Goal: Task Accomplishment & Management: Manage account settings

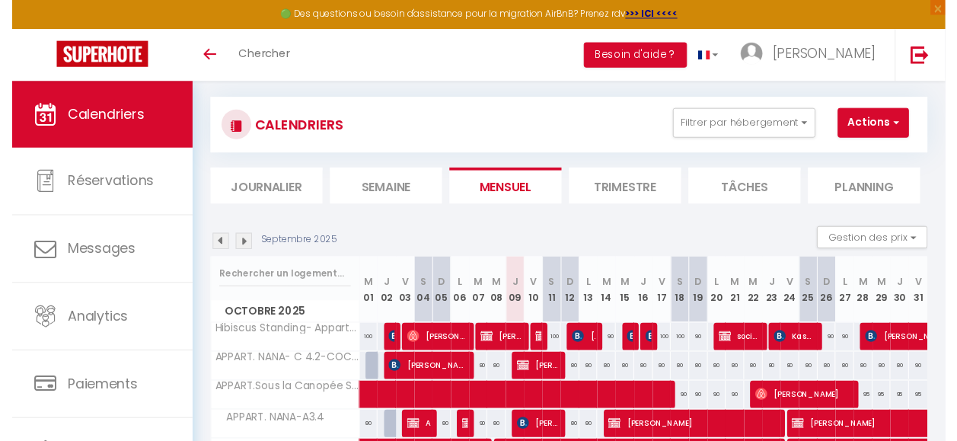
scroll to position [5, 0]
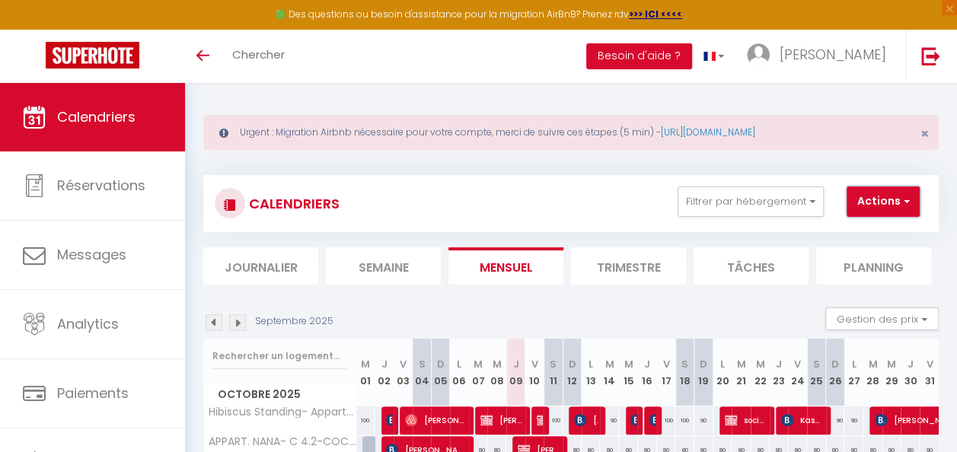
click at [884, 202] on button "Actions" at bounding box center [882, 201] width 73 height 30
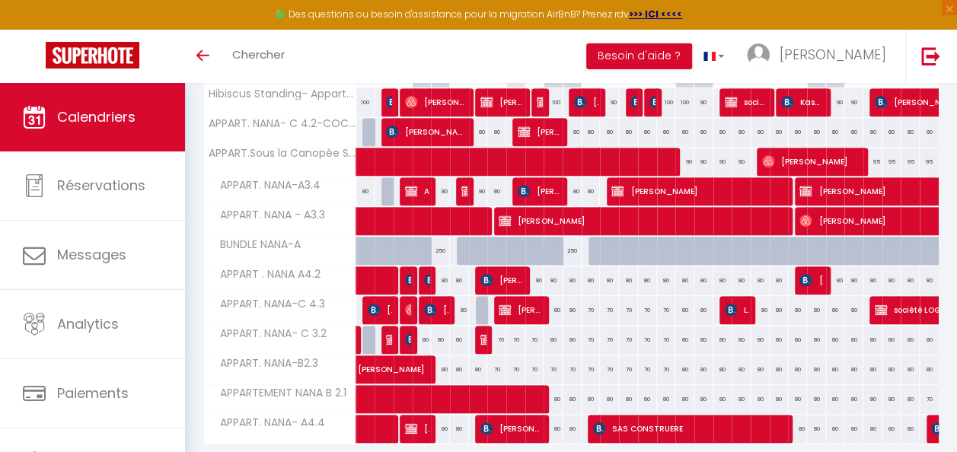
scroll to position [386, 0]
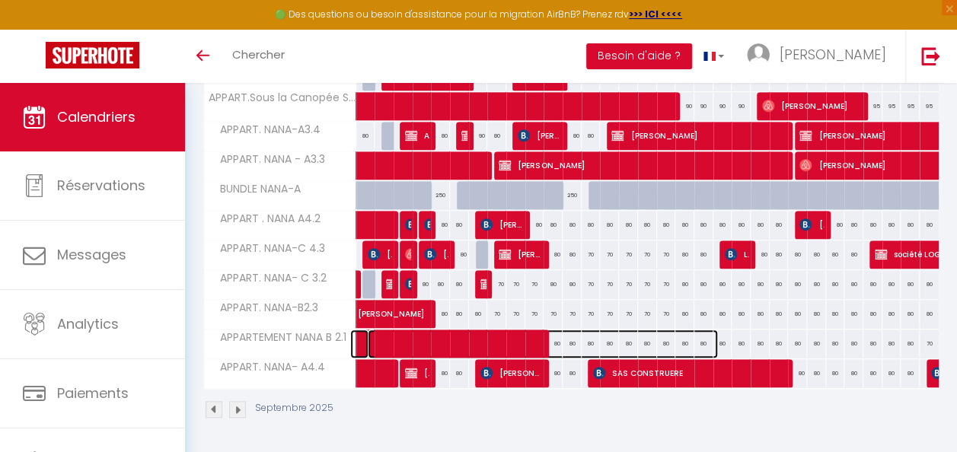
click at [554, 333] on span at bounding box center [543, 344] width 350 height 29
select select "KO"
select select "0"
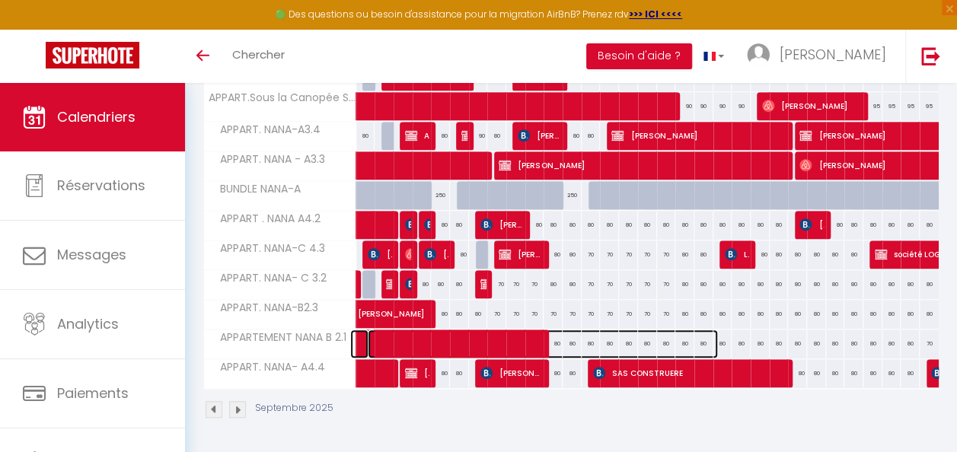
select select "1"
select select
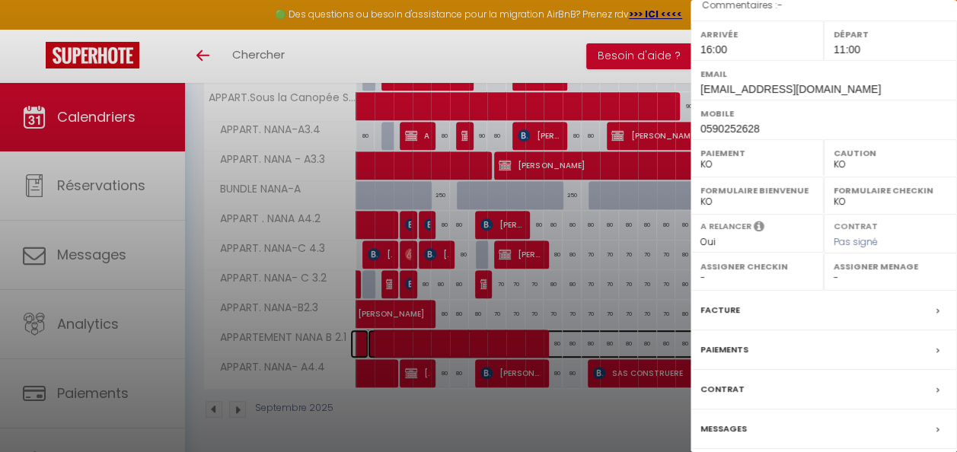
scroll to position [177, 0]
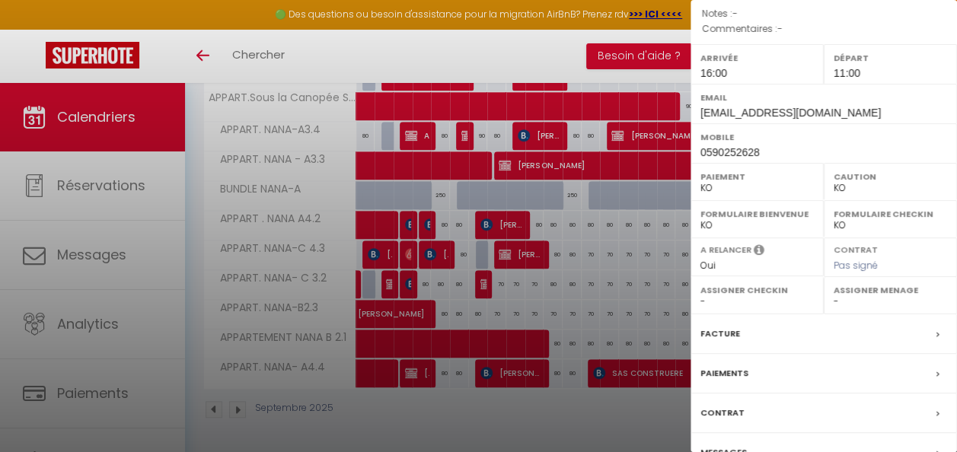
click at [639, 399] on div at bounding box center [478, 226] width 957 height 452
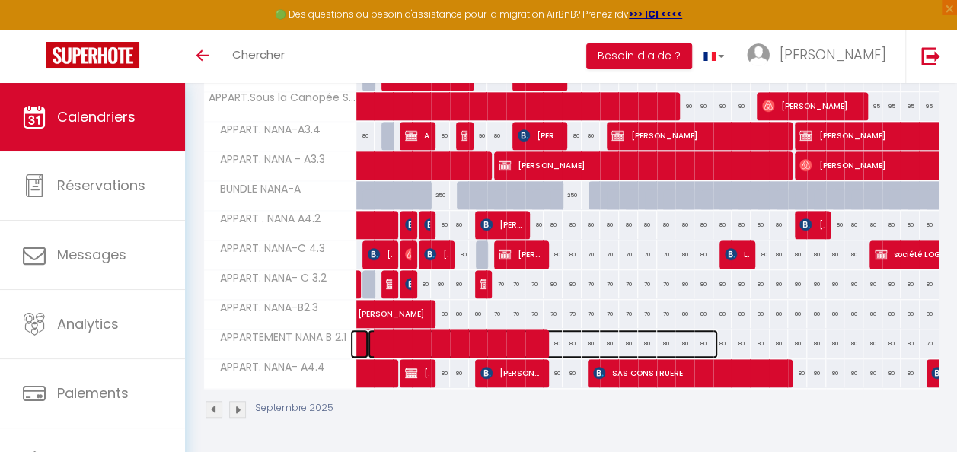
click at [623, 332] on span at bounding box center [543, 344] width 350 height 29
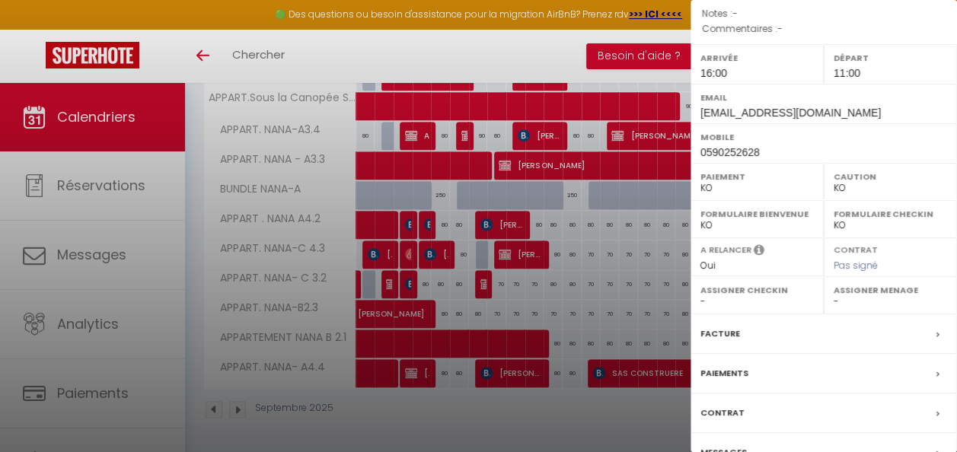
click at [655, 405] on div at bounding box center [478, 226] width 957 height 452
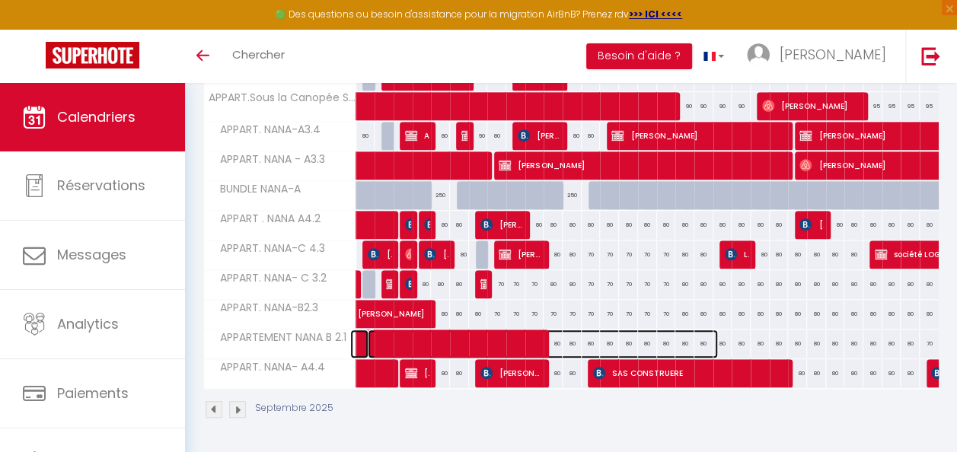
click at [713, 330] on span at bounding box center [543, 344] width 350 height 29
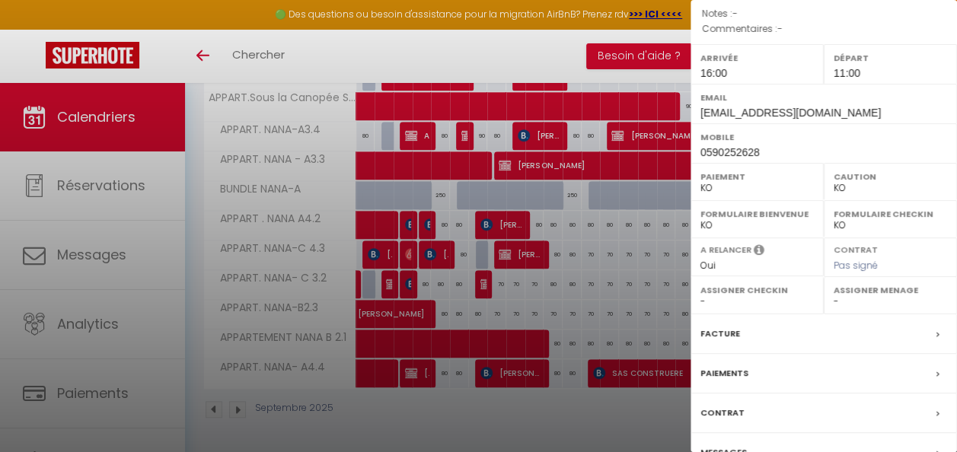
click at [666, 397] on div at bounding box center [478, 226] width 957 height 452
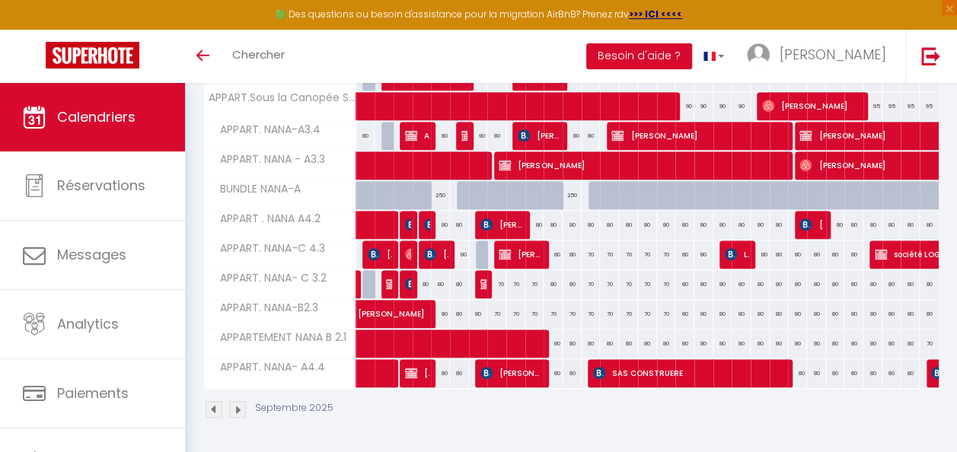
click at [844, 332] on div "80" at bounding box center [853, 344] width 19 height 28
type input "80"
type input "Lun 27 Octobre 2025"
type input "[DATE] Octobre 2025"
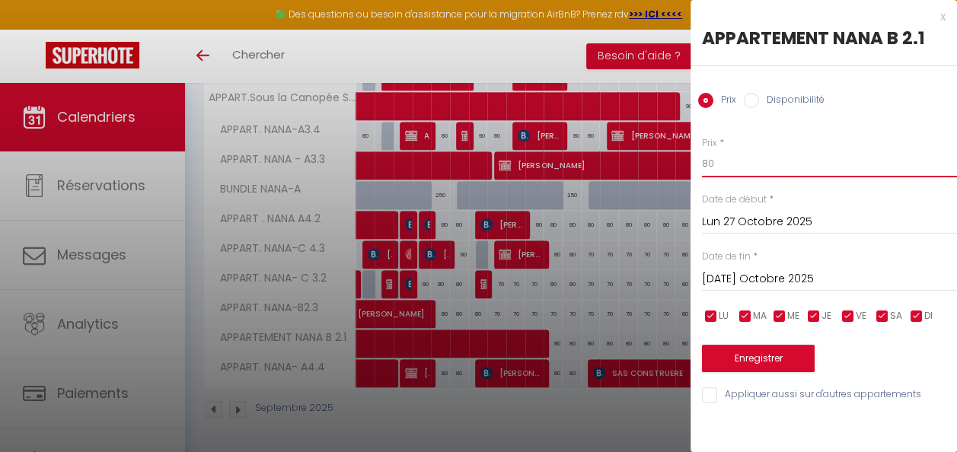
click at [708, 160] on input "80" at bounding box center [829, 163] width 255 height 27
type input "70"
click at [732, 224] on input "Lun 27 Octobre 2025" at bounding box center [829, 222] width 255 height 20
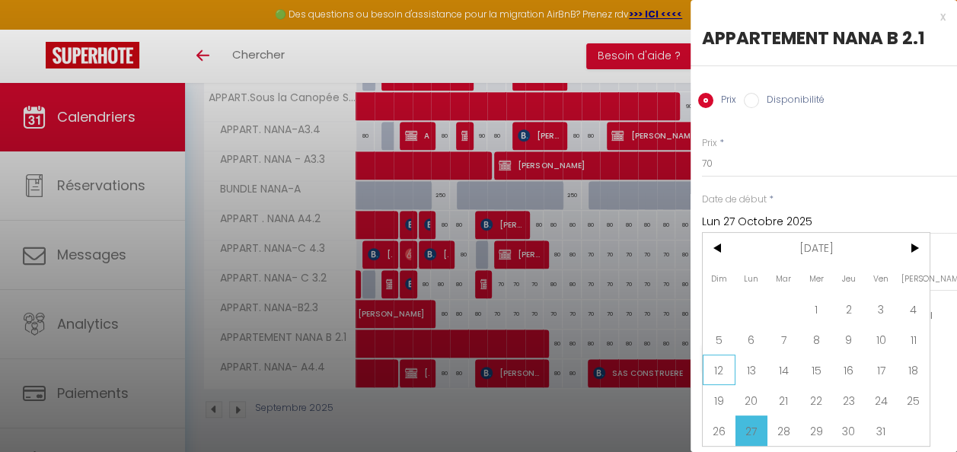
click at [717, 368] on span "12" at bounding box center [719, 370] width 33 height 30
type input "Dim 12 Octobre 2025"
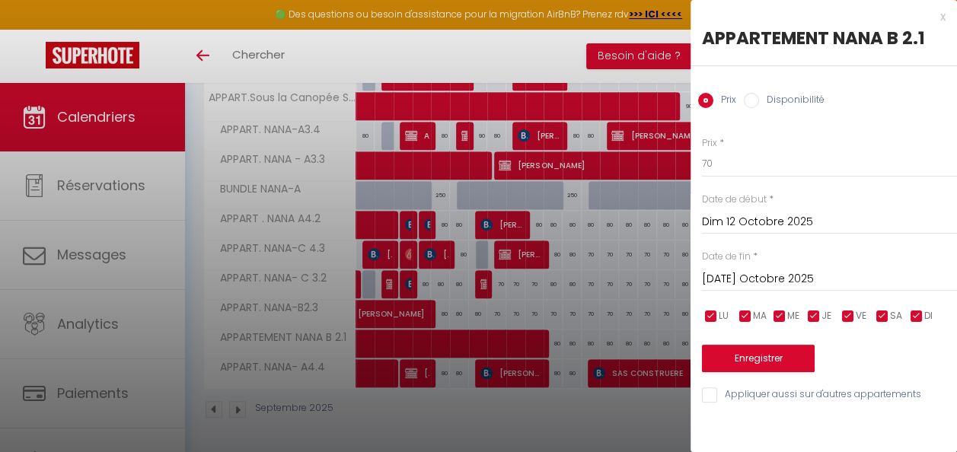
click at [775, 275] on input "[DATE] Octobre 2025" at bounding box center [829, 279] width 255 height 20
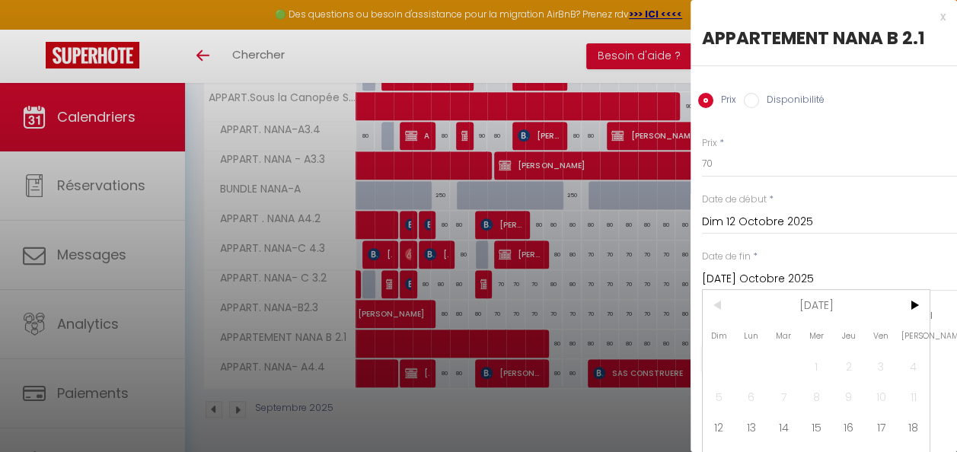
scroll to position [62, 0]
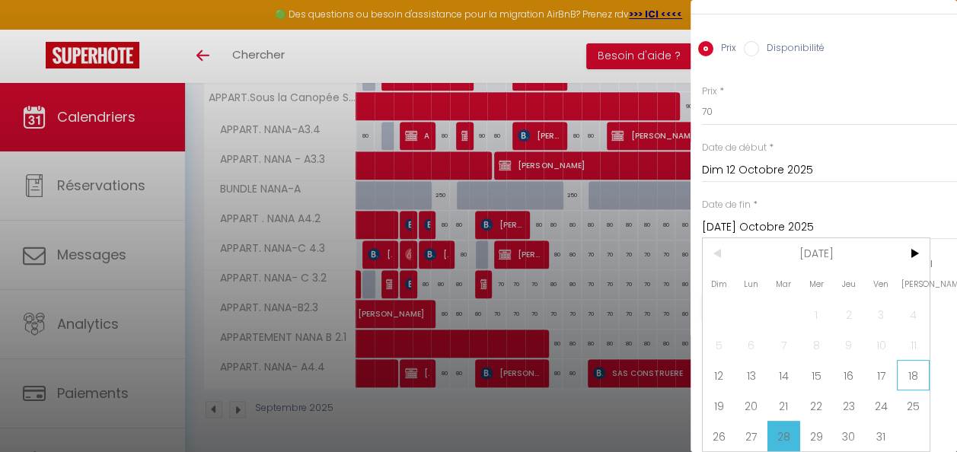
click at [916, 360] on span "18" at bounding box center [913, 375] width 33 height 30
type input "Sam 18 Octobre 2025"
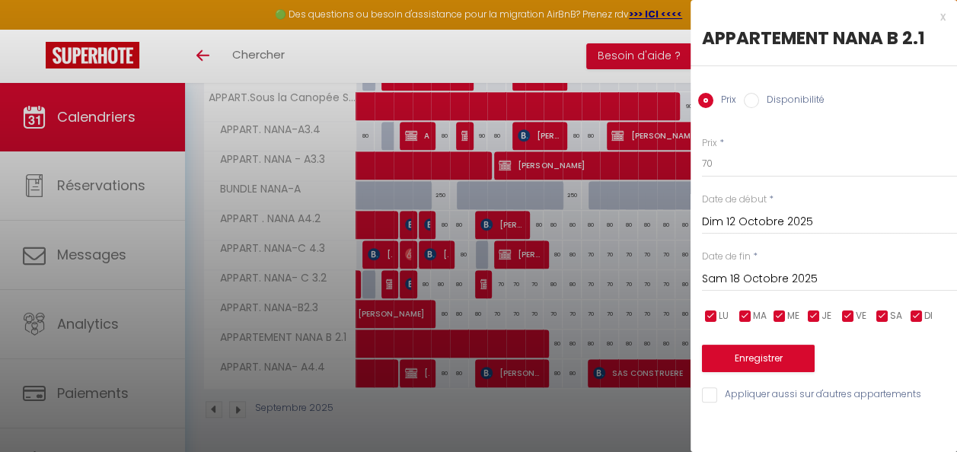
scroll to position [0, 0]
click at [761, 356] on button "Enregistrer" at bounding box center [758, 358] width 113 height 27
type input "[PERSON_NAME] 11 Octobre 2025"
type input "Ven 17 Octobre 2025"
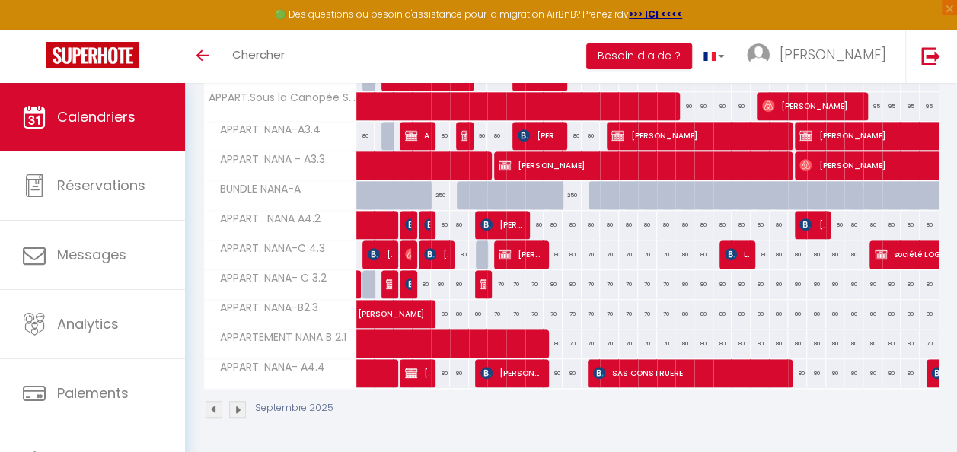
scroll to position [158, 0]
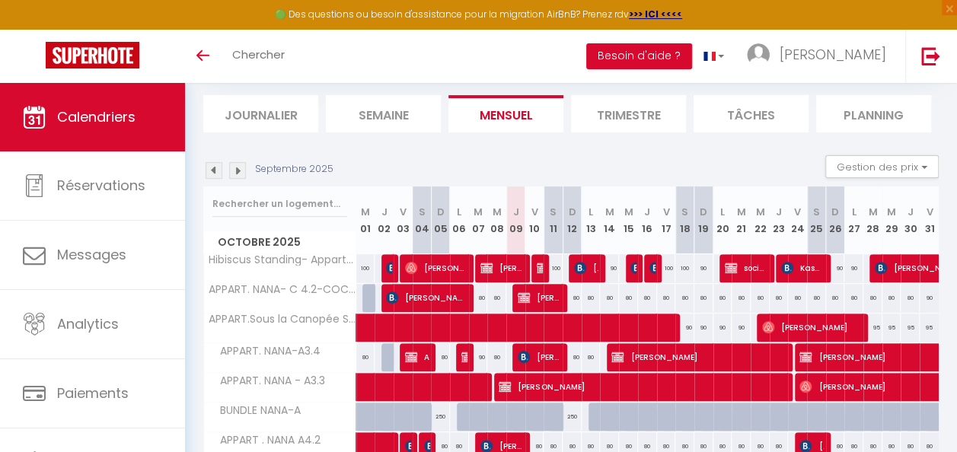
click at [603, 295] on div "80" at bounding box center [609, 298] width 19 height 28
type input "80"
type input "[DATE] Octobre 2025"
type input "Mer 15 Octobre 2025"
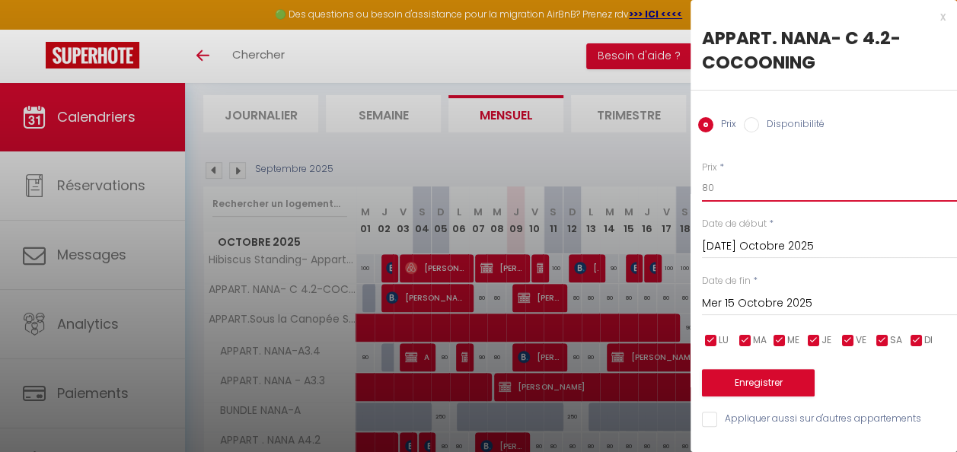
click at [709, 190] on input "80" at bounding box center [829, 187] width 255 height 27
type input "70"
click at [758, 302] on input "Mer 15 Octobre 2025" at bounding box center [829, 304] width 255 height 20
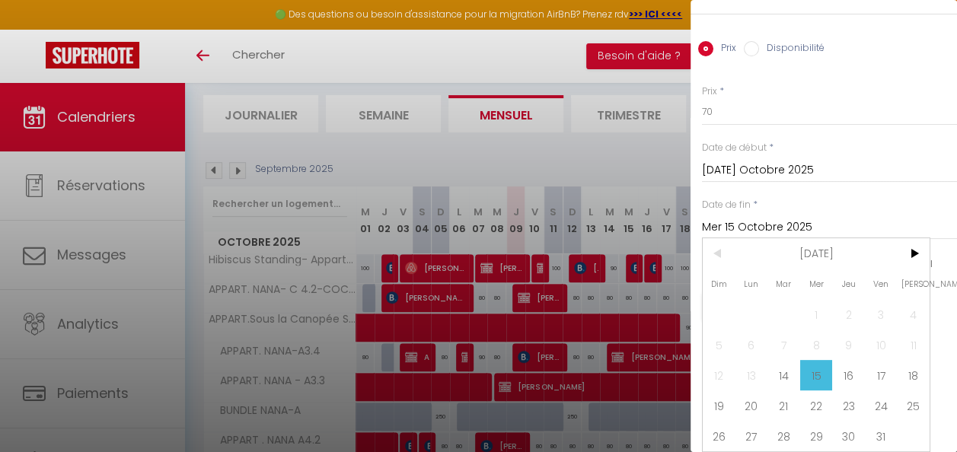
scroll to position [87, 0]
click at [913, 360] on span "18" at bounding box center [913, 375] width 33 height 30
type input "Sam 18 Octobre 2025"
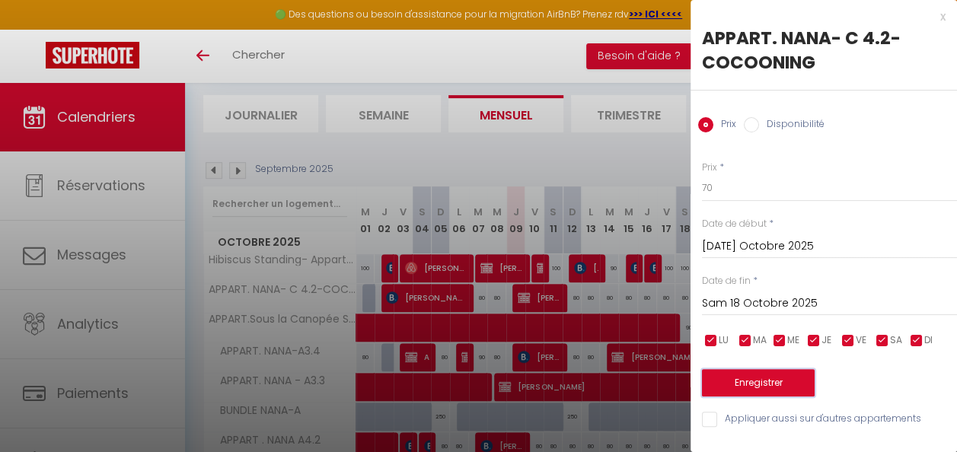
click at [753, 383] on button "Enregistrer" at bounding box center [758, 382] width 113 height 27
type input "Lun 13 Octobre 2025"
type input "Ven 17 Octobre 2025"
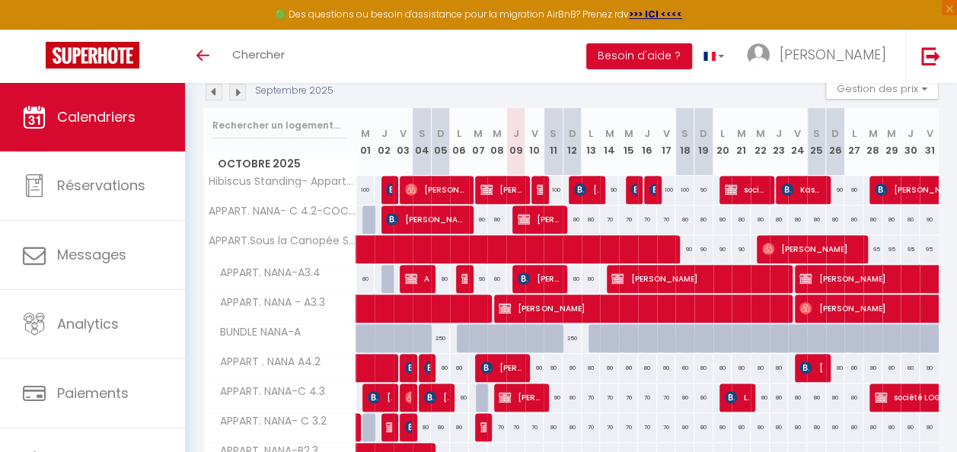
scroll to position [158, 0]
